Goal: Register for event/course

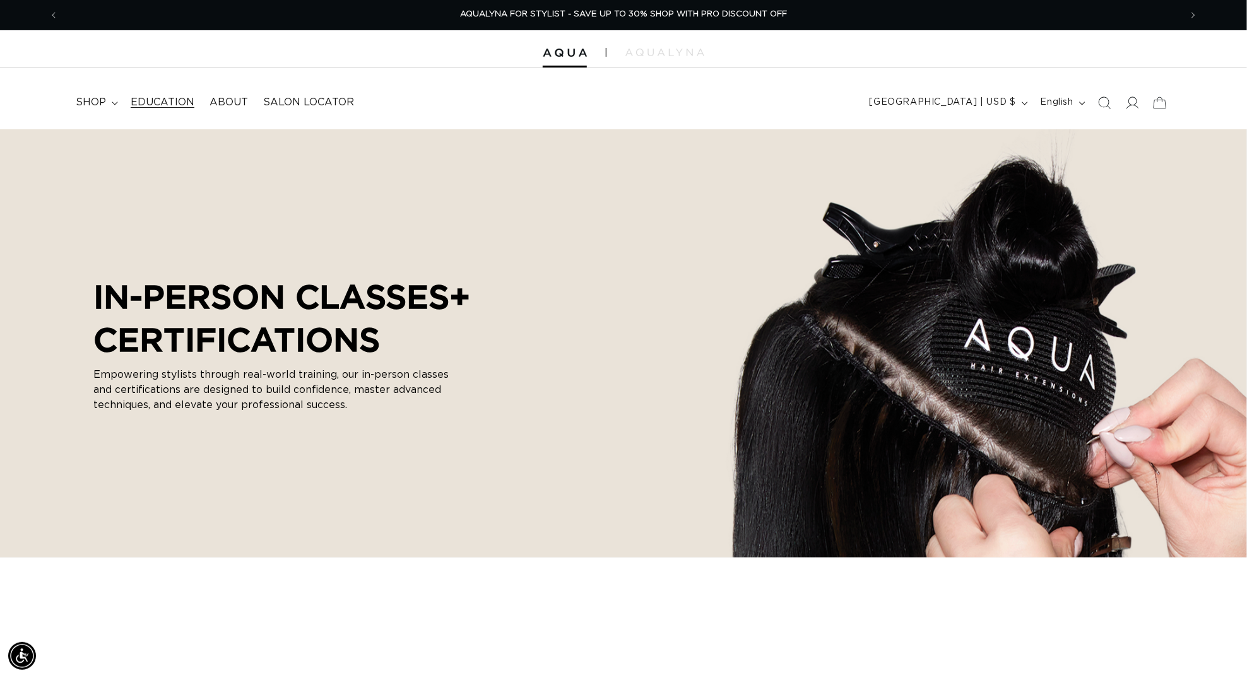
click at [176, 99] on span "Education" at bounding box center [163, 102] width 64 height 13
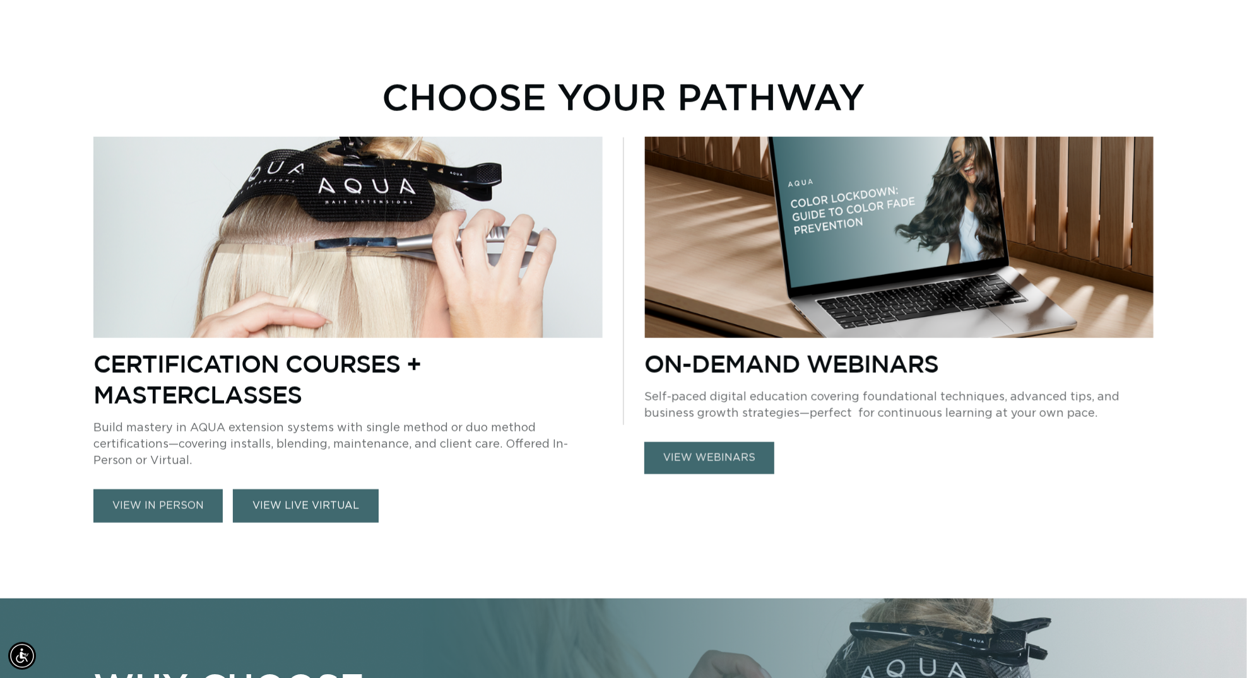
scroll to position [0, 2310]
click at [267, 501] on link "VIEW LIVE VIRTUAL" at bounding box center [306, 506] width 146 height 33
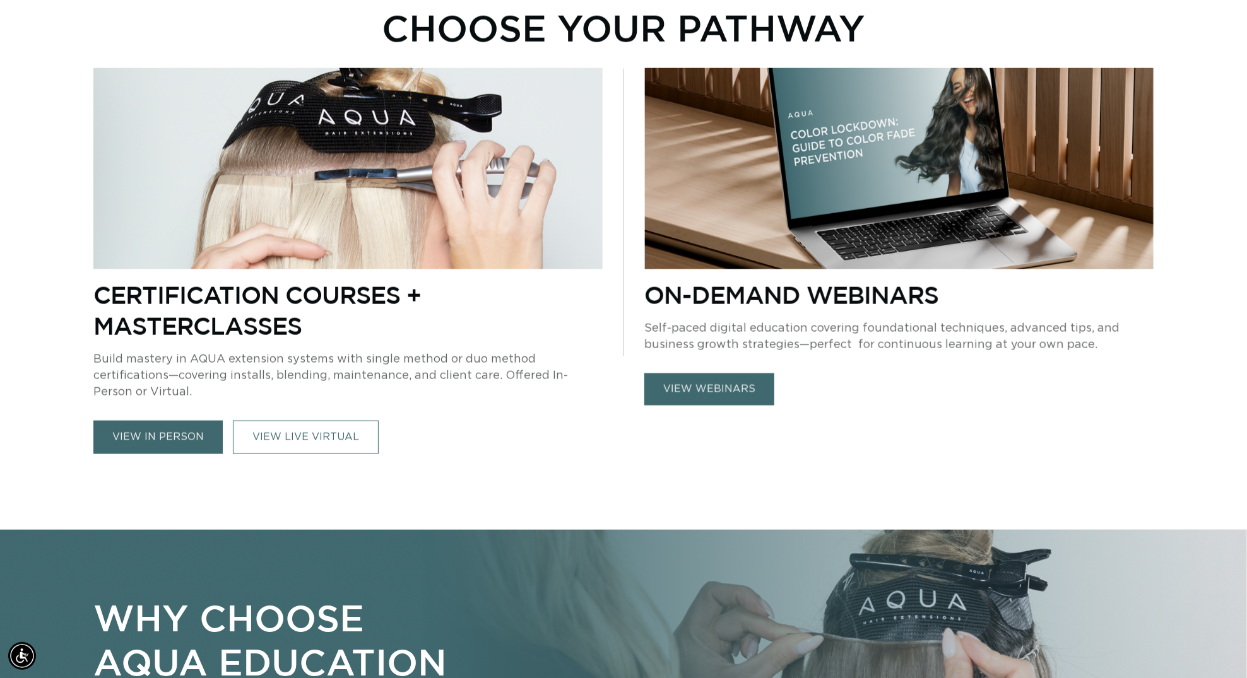
click at [151, 423] on link "view in person" at bounding box center [157, 437] width 129 height 33
click at [319, 435] on link "VIEW LIVE VIRTUAL" at bounding box center [306, 437] width 146 height 33
click at [139, 430] on link "view in person" at bounding box center [157, 437] width 129 height 33
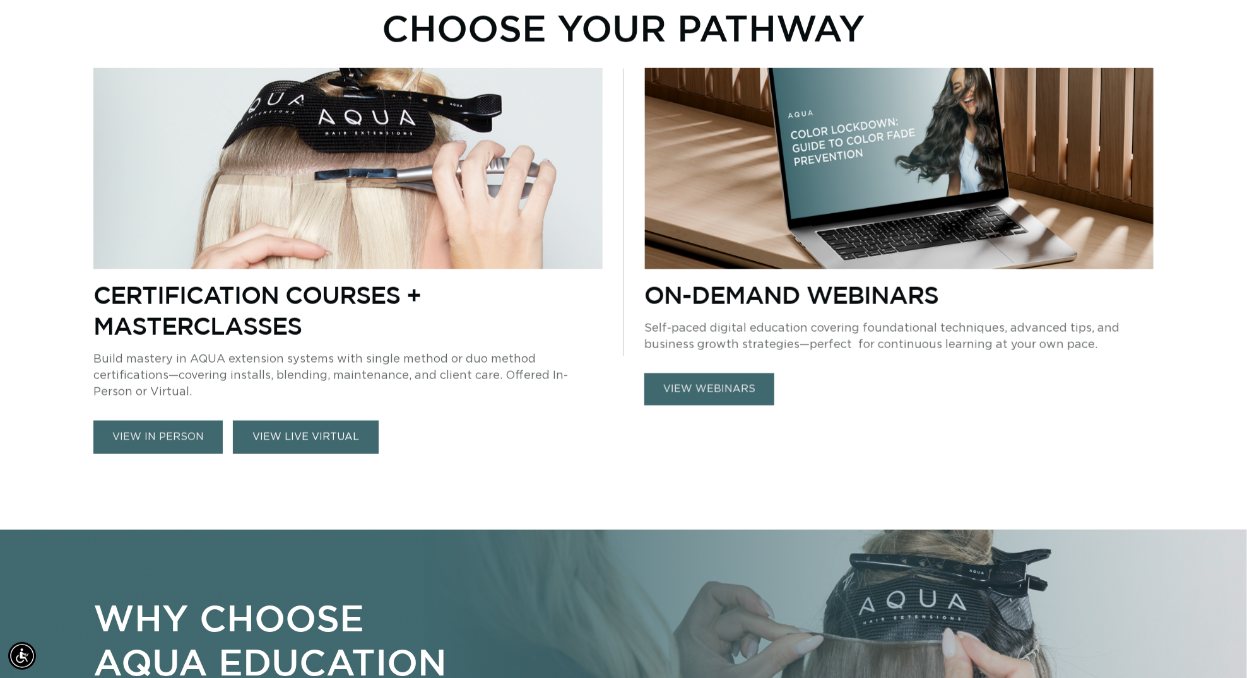
click at [324, 421] on link "VIEW LIVE VIRTUAL" at bounding box center [306, 437] width 146 height 33
click at [158, 424] on link "view in person" at bounding box center [157, 437] width 129 height 33
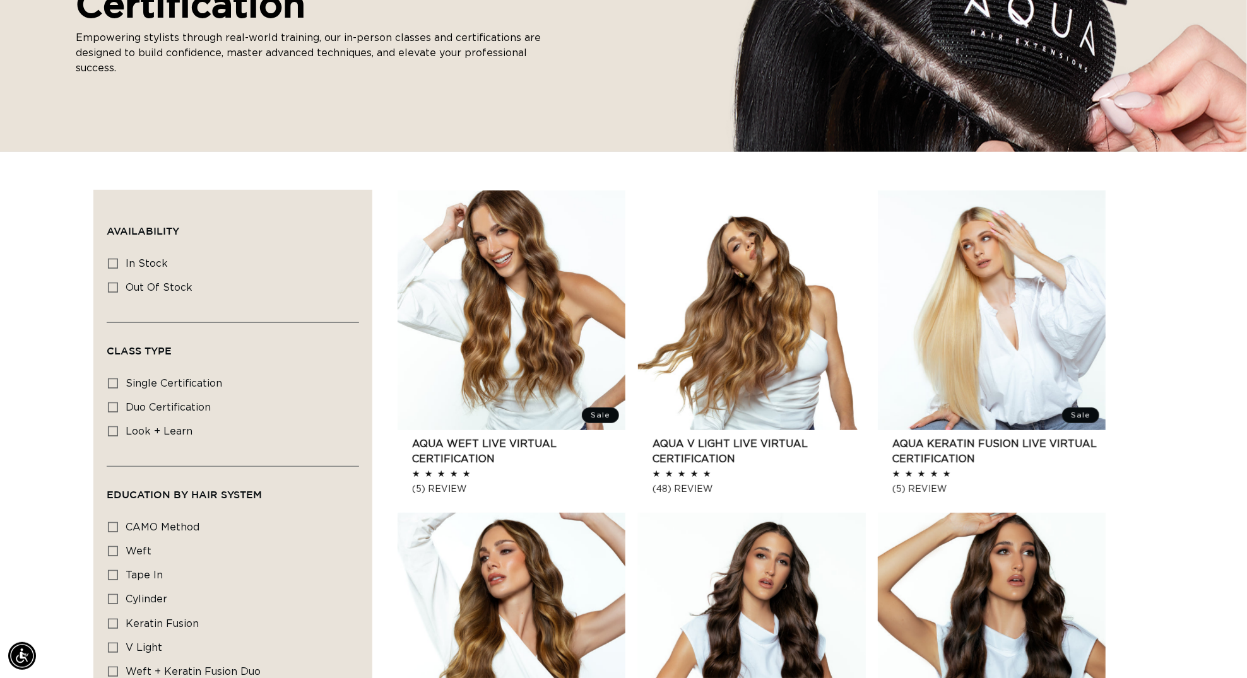
scroll to position [0, 2310]
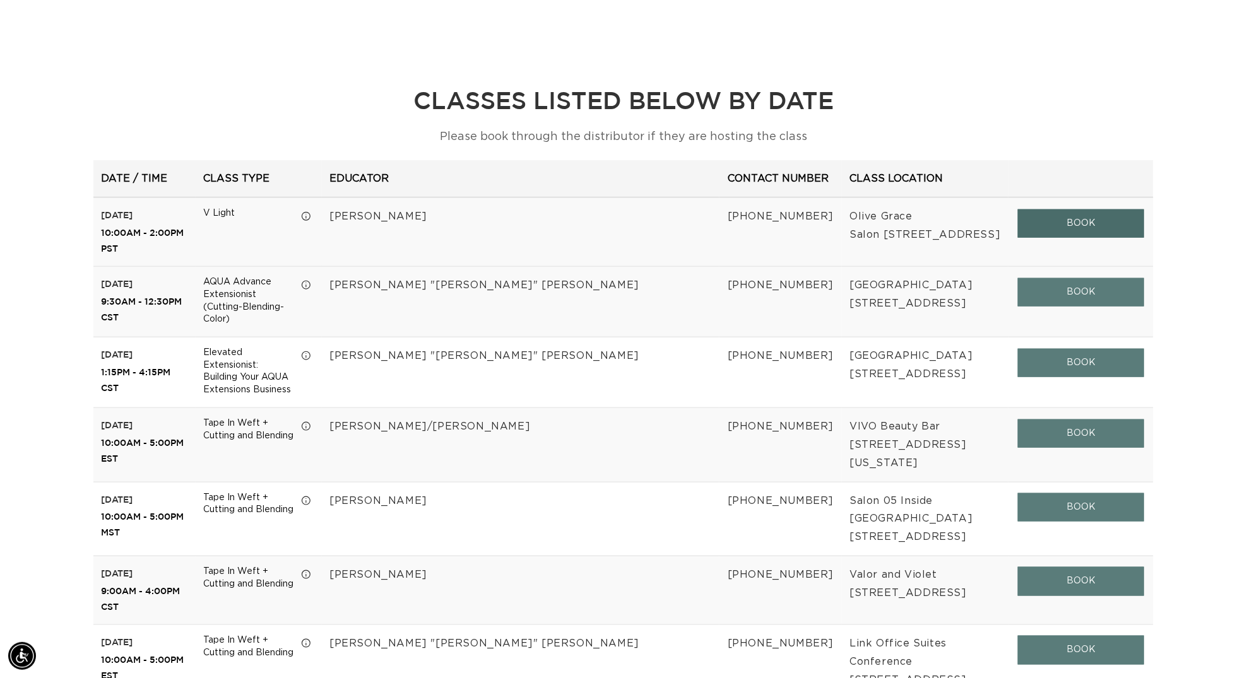
scroll to position [0, 1155]
click at [1052, 220] on link "BOOK" at bounding box center [1081, 223] width 126 height 28
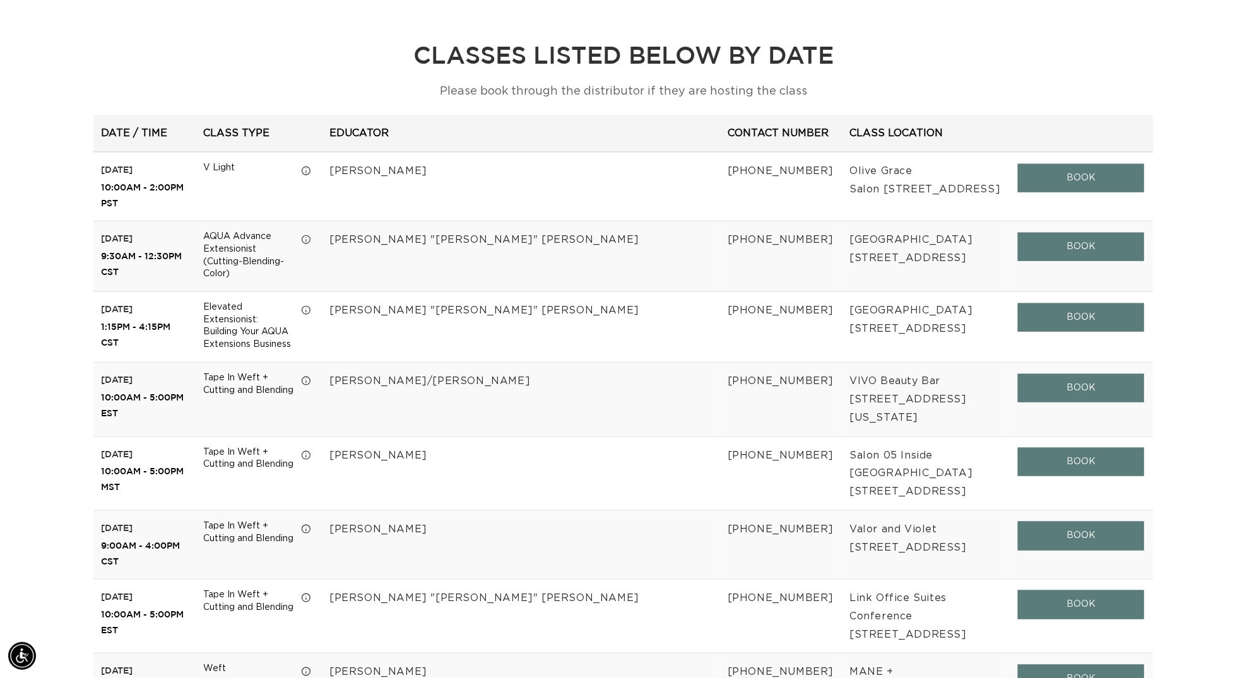
scroll to position [0, 2310]
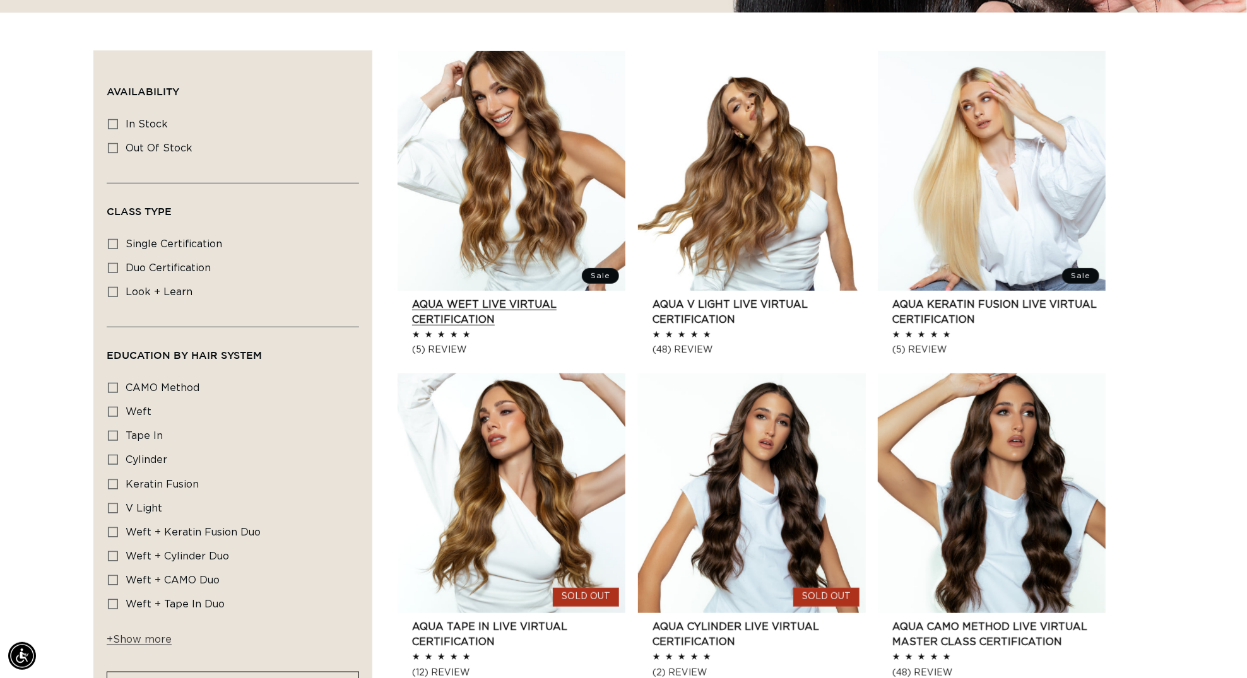
click at [473, 327] on link "AQUA Weft LIVE VIRTUAL Certification" at bounding box center [518, 312] width 213 height 30
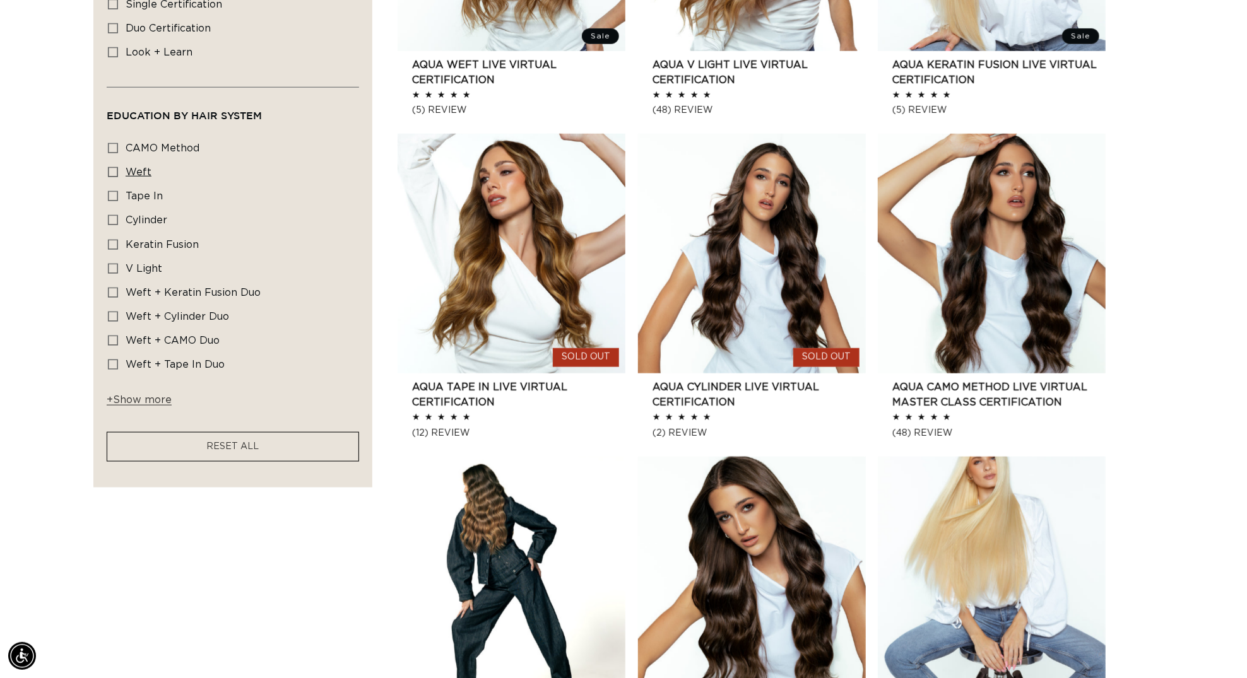
scroll to position [0, 1155]
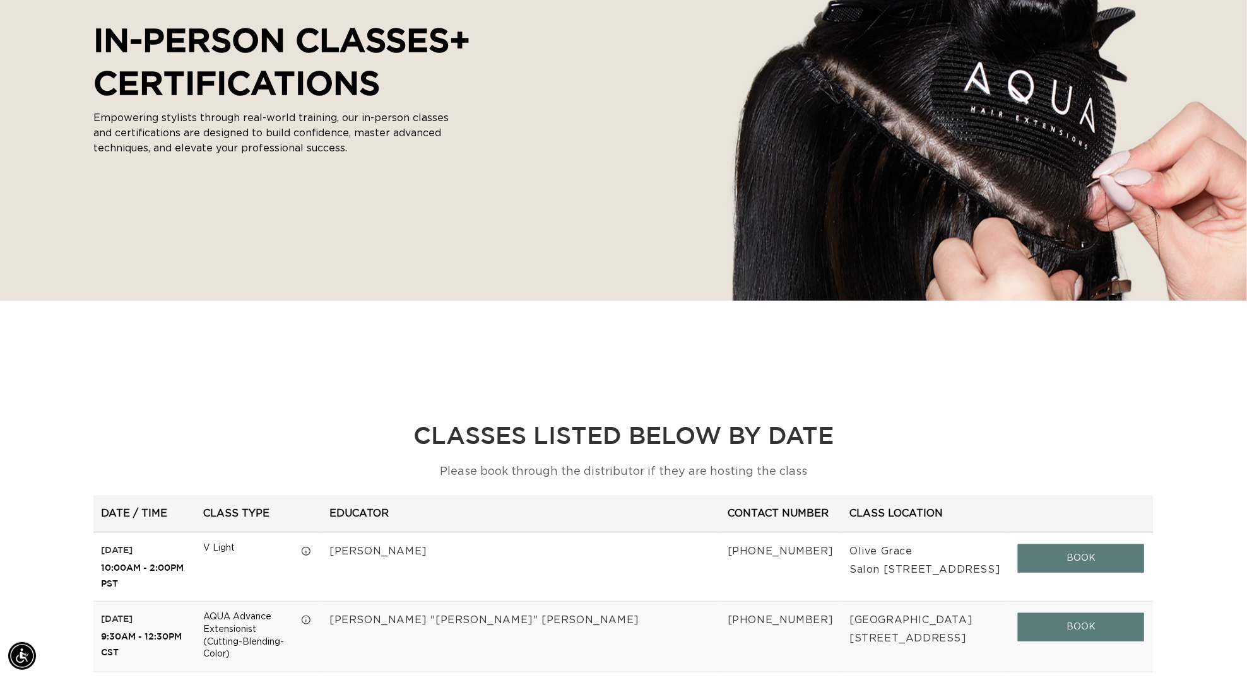
scroll to position [258, 0]
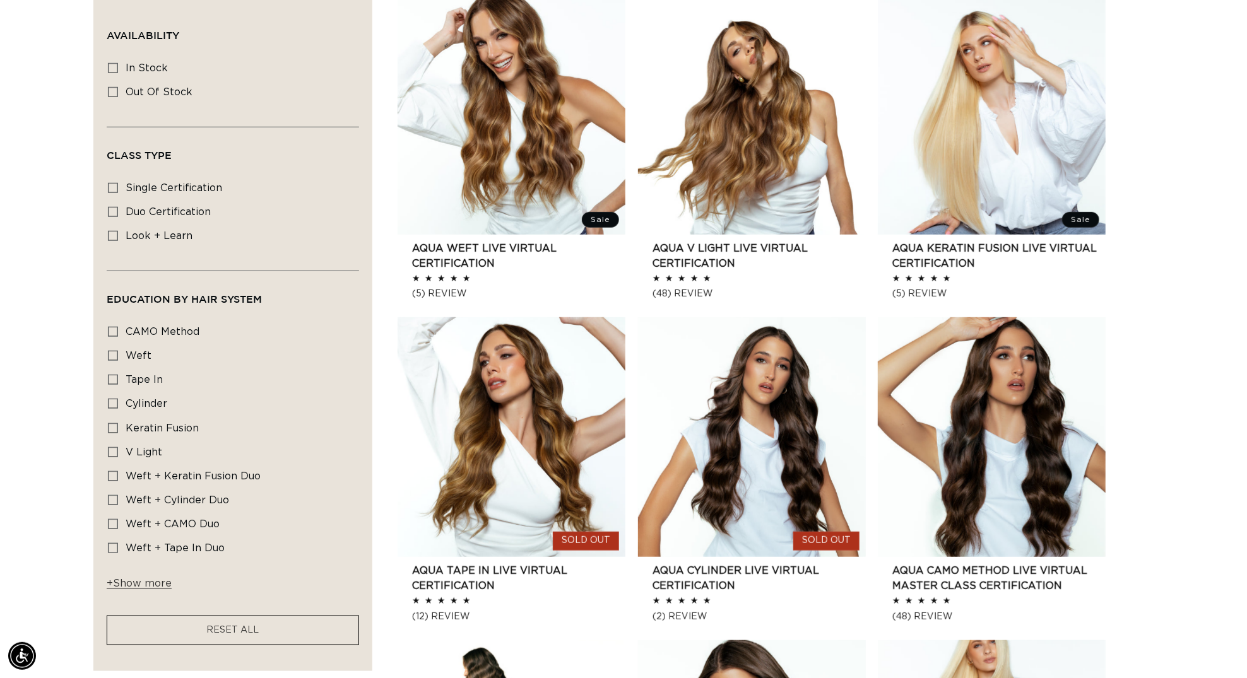
scroll to position [0, 1155]
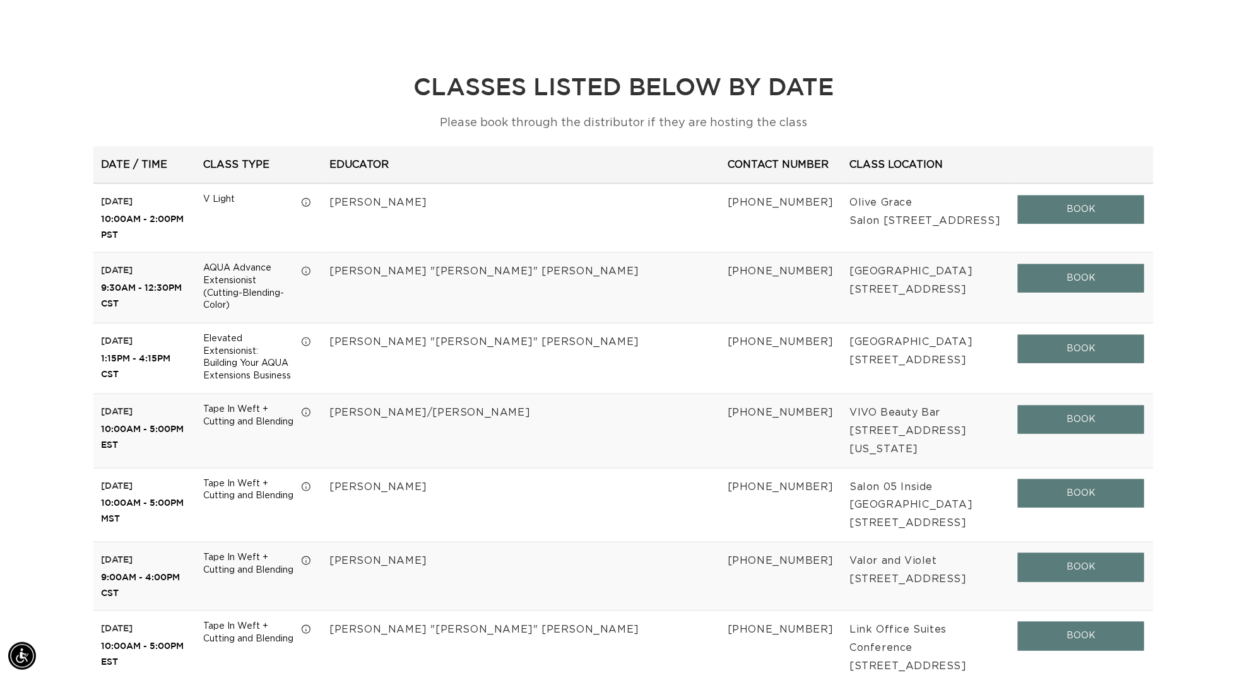
scroll to position [0, 2310]
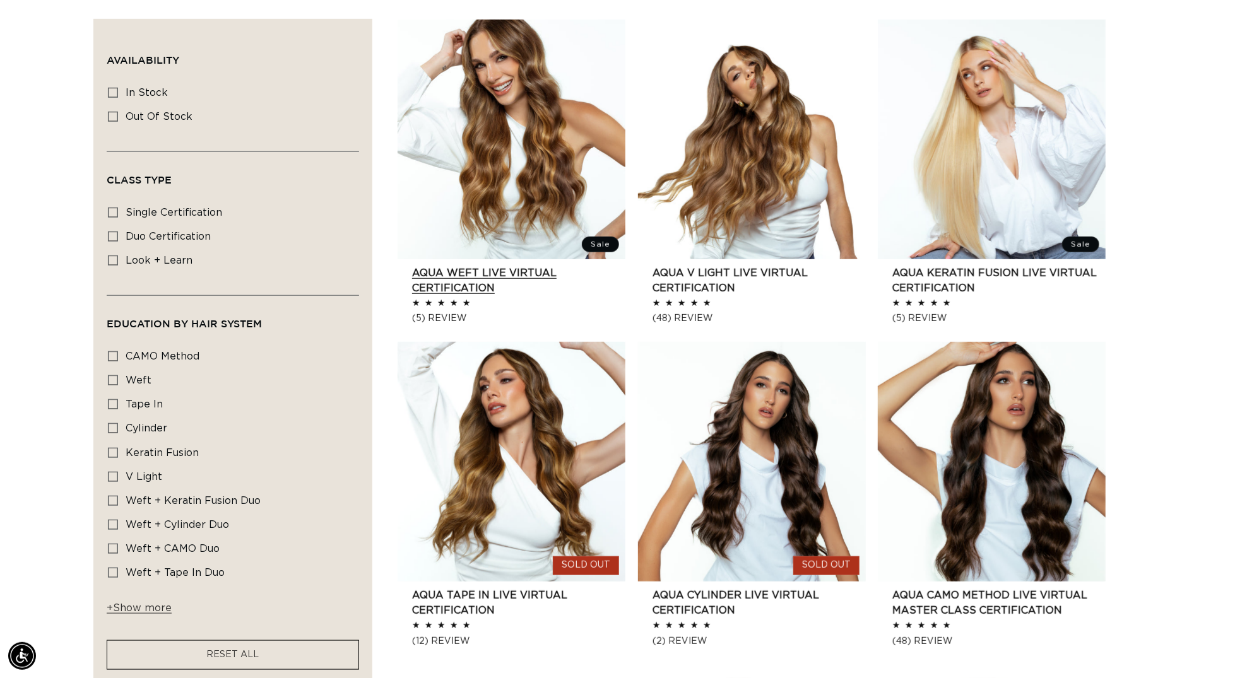
scroll to position [0, 1155]
click at [536, 266] on link "AQUA Weft LIVE VIRTUAL Certification" at bounding box center [518, 281] width 213 height 30
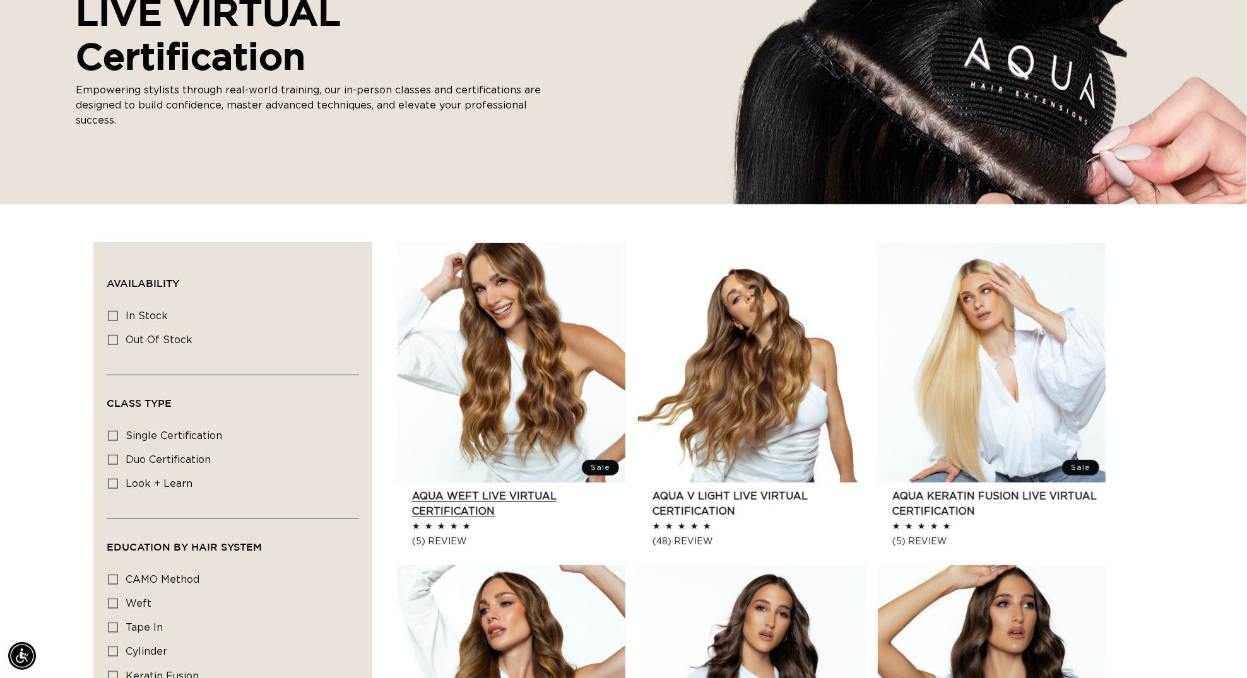
scroll to position [168, 0]
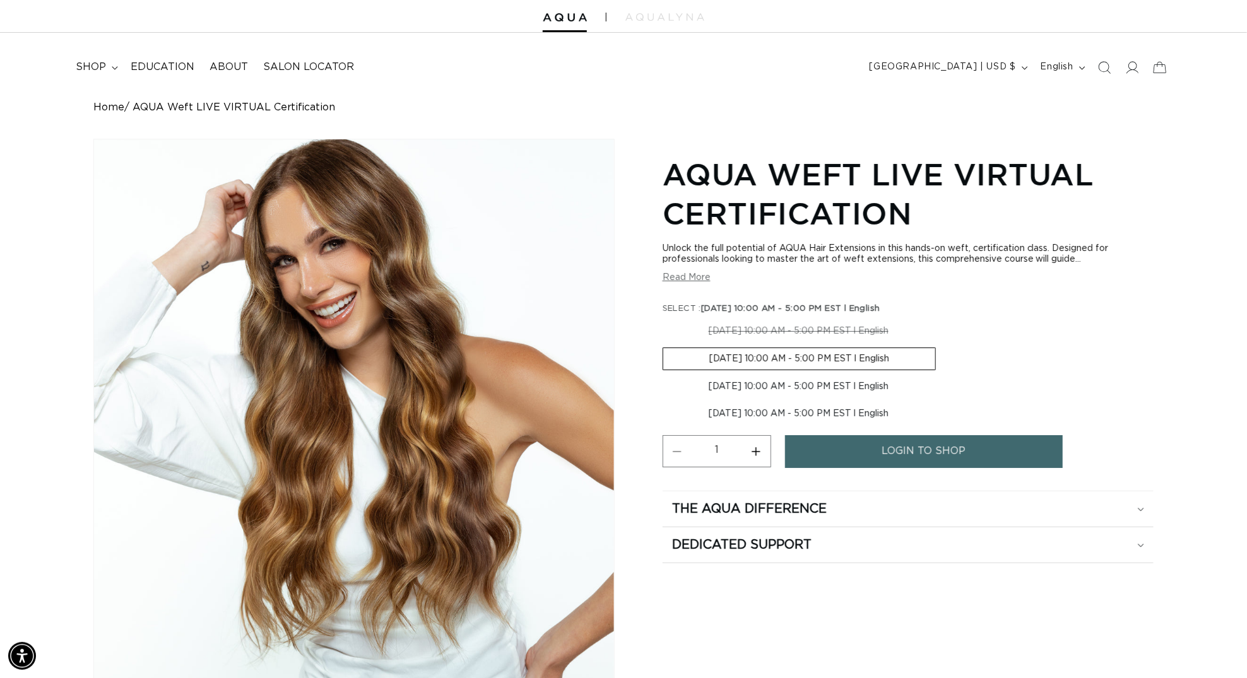
scroll to position [0, 1155]
